Goal: Navigation & Orientation: Find specific page/section

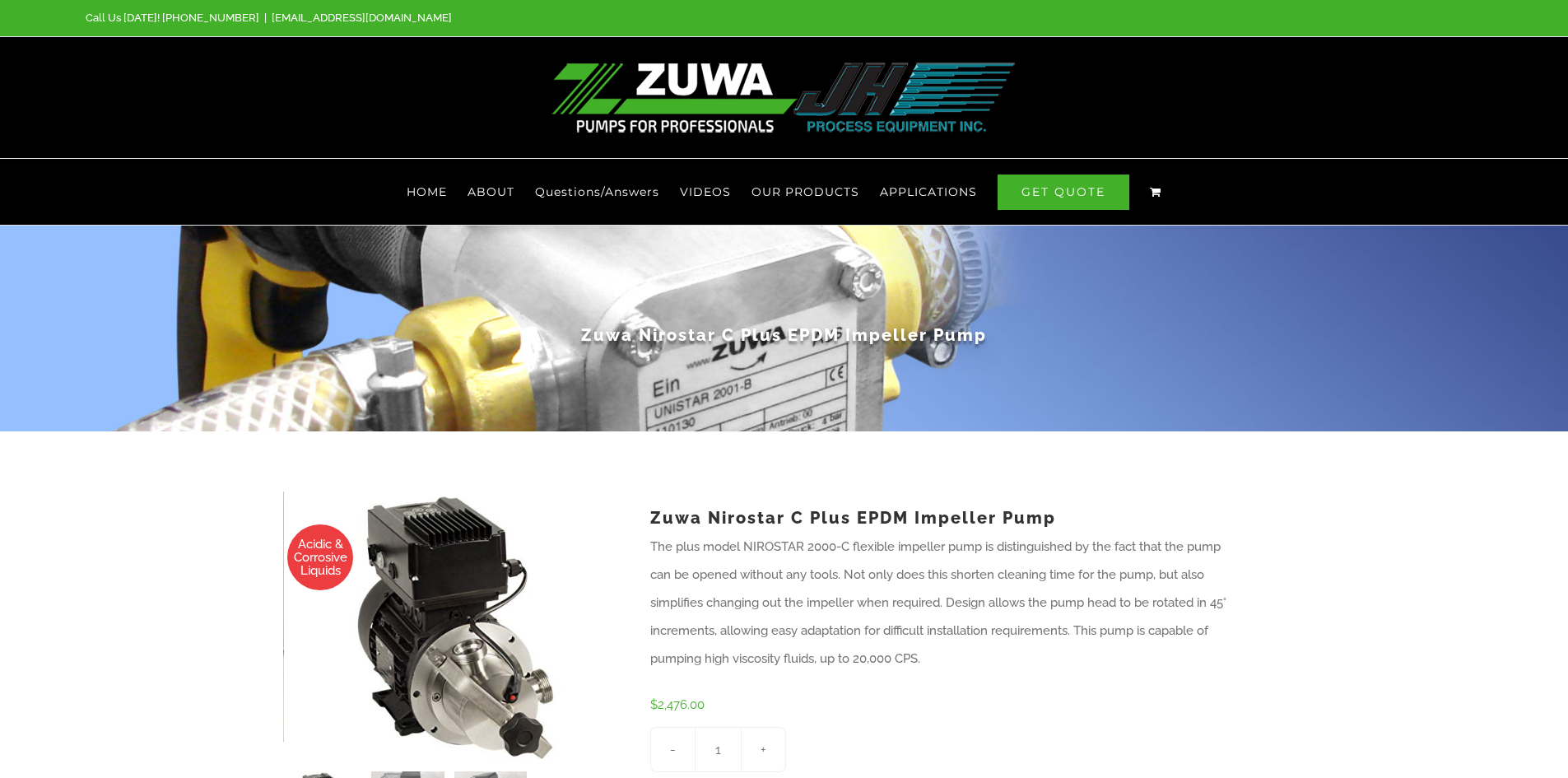
click at [828, 109] on img at bounding box center [784, 97] width 465 height 70
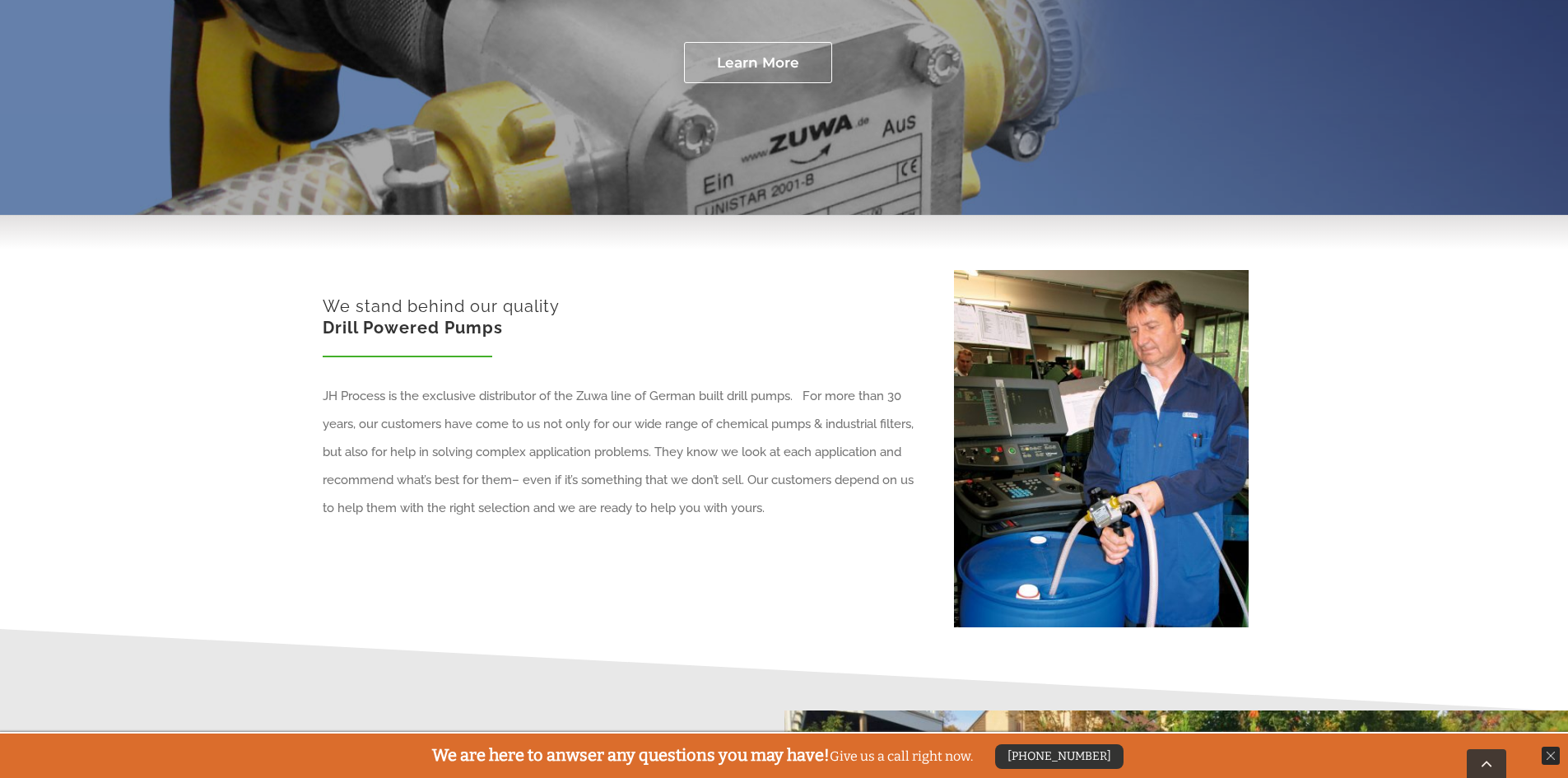
scroll to position [549, 0]
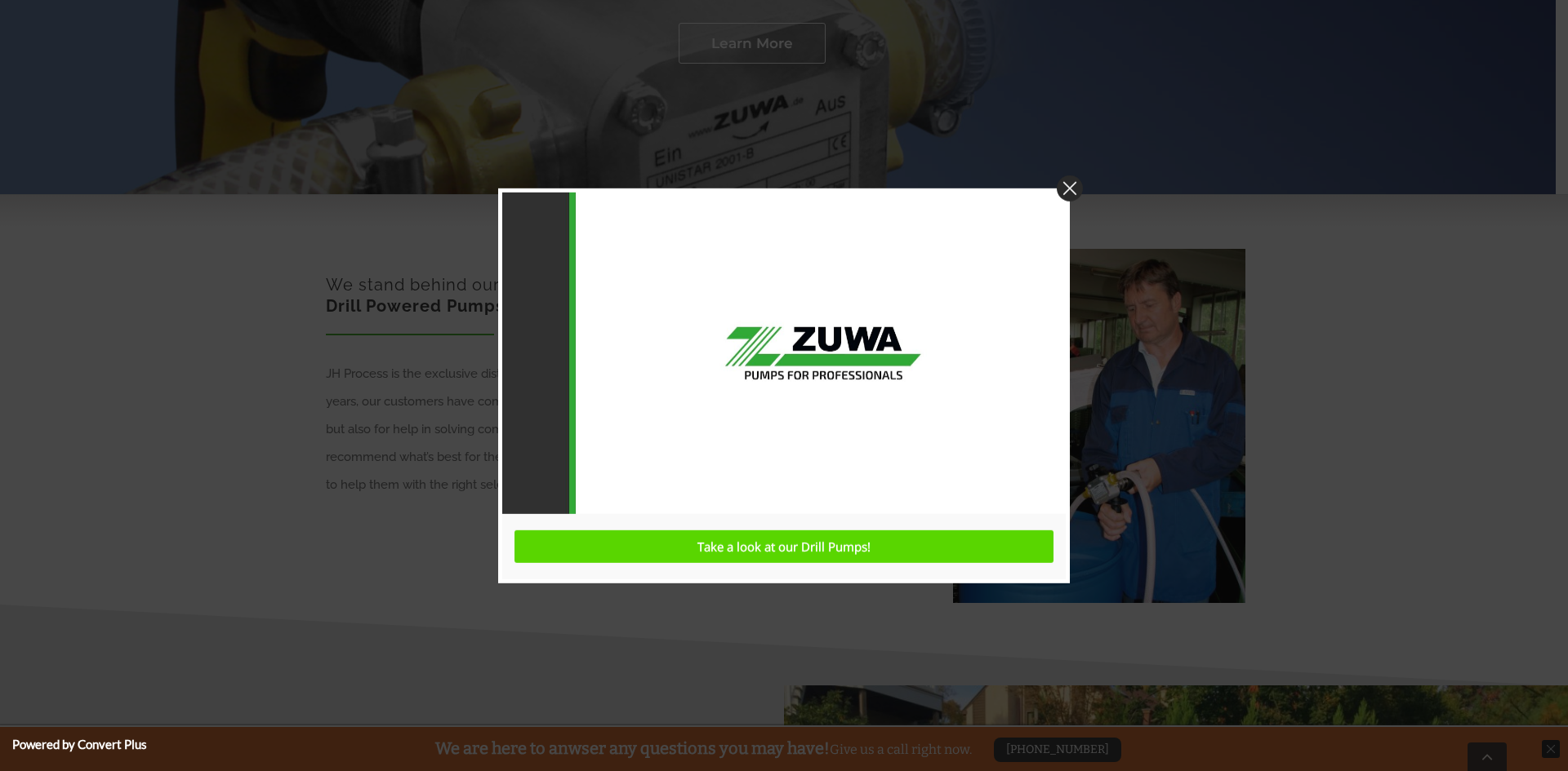
click at [1075, 191] on img at bounding box center [1069, 187] width 26 height 26
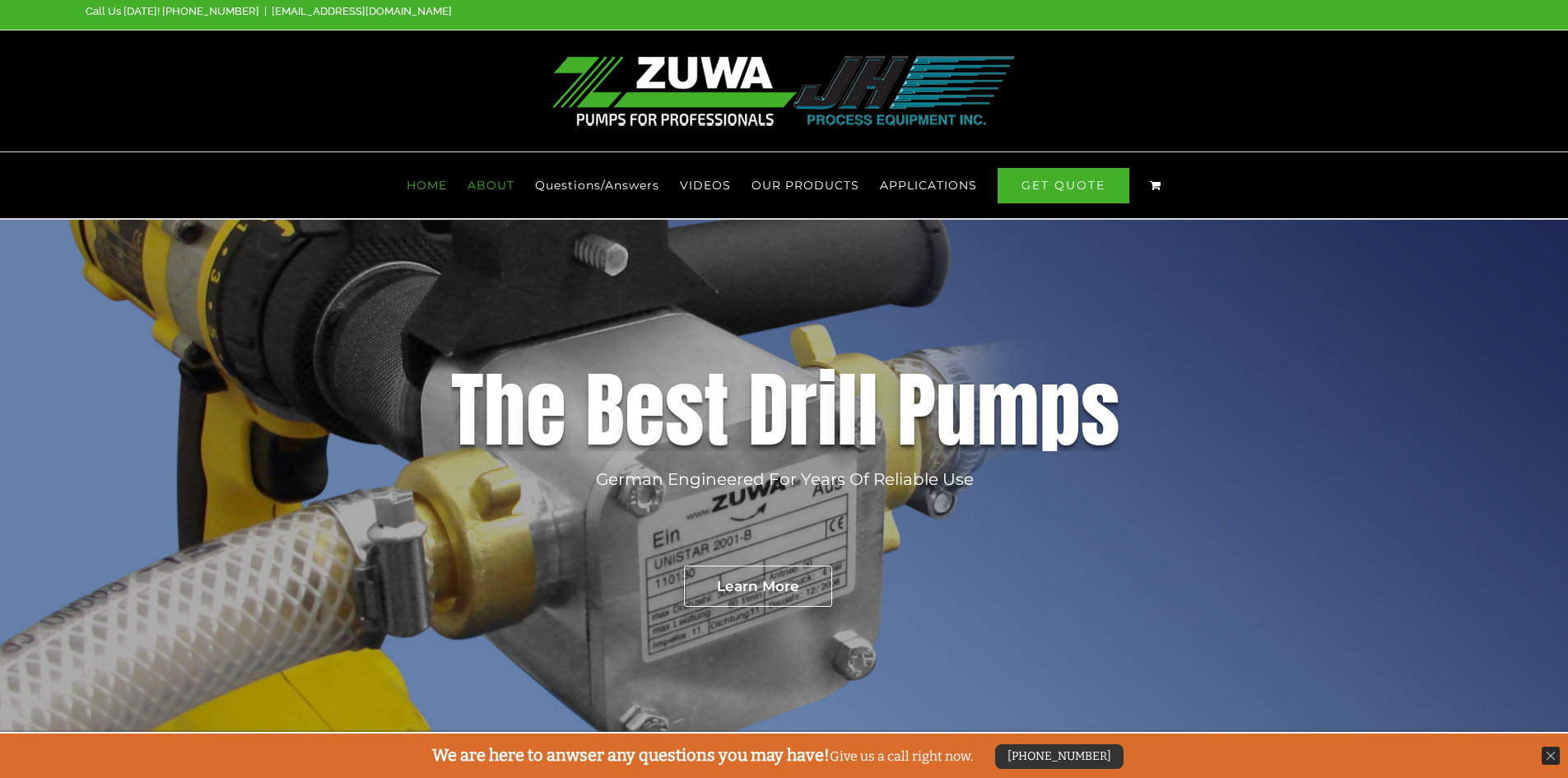
scroll to position [5, 0]
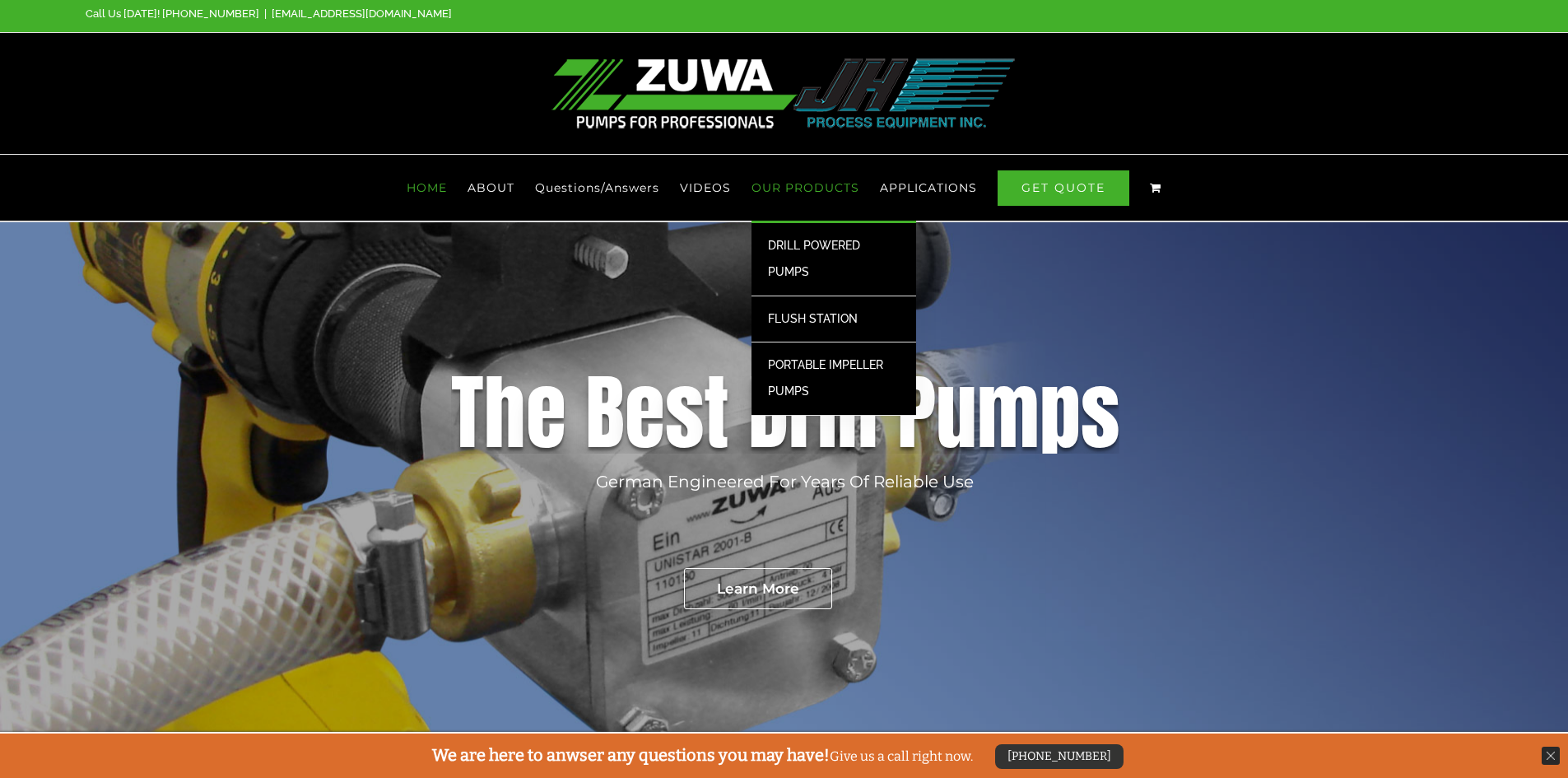
click at [803, 178] on link "OUR PRODUCTS" at bounding box center [806, 188] width 108 height 66
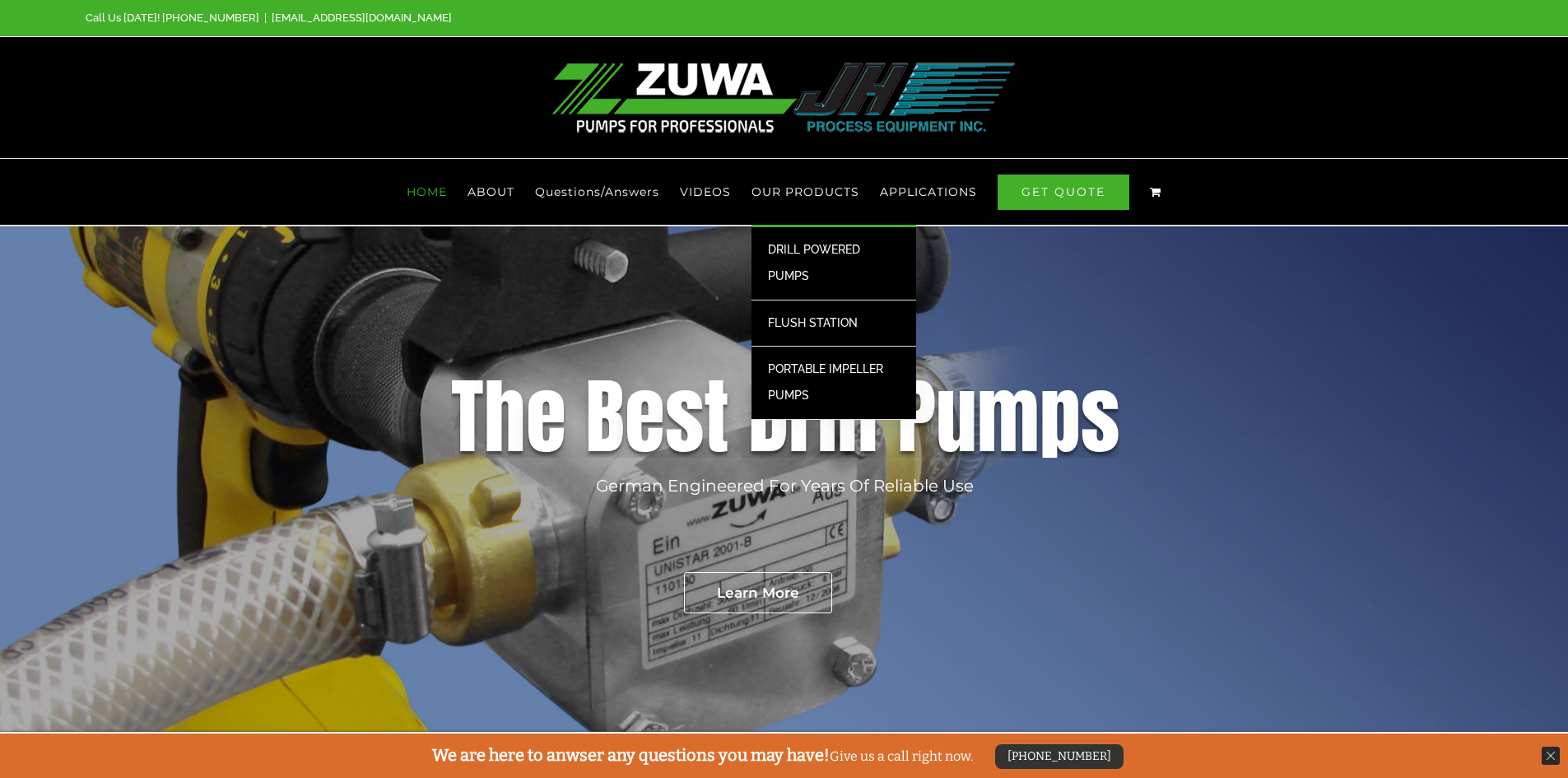
click at [810, 371] on span "PORTABLE IMPELLER PUMPS" at bounding box center [825, 382] width 115 height 40
